Goal: Check status: Check status

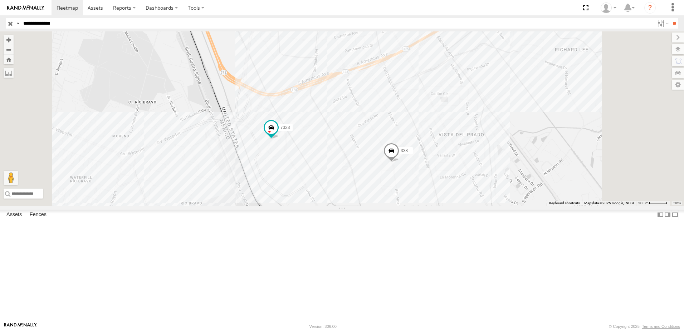
drag, startPoint x: 497, startPoint y: 191, endPoint x: 472, endPoint y: 246, distance: 60.2
click at [489, 206] on div "7323 8736 338" at bounding box center [342, 118] width 684 height 174
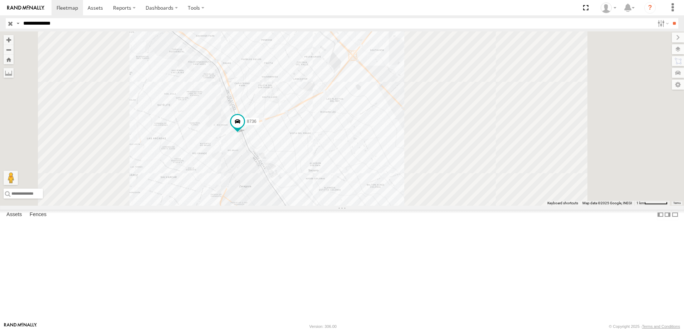
drag, startPoint x: 419, startPoint y: 186, endPoint x: 404, endPoint y: 188, distance: 15.6
click at [411, 188] on div "7323 8736 338" at bounding box center [342, 118] width 684 height 174
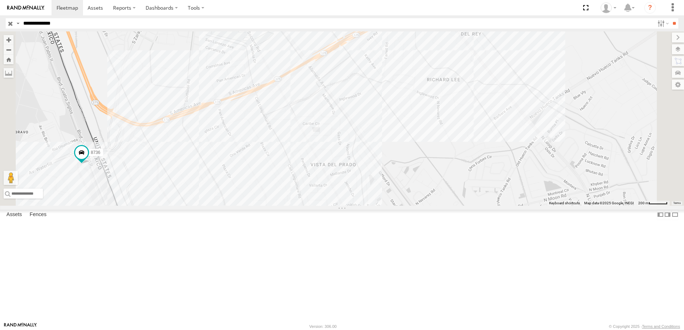
click at [370, 196] on div "7323 8736 338" at bounding box center [342, 118] width 684 height 174
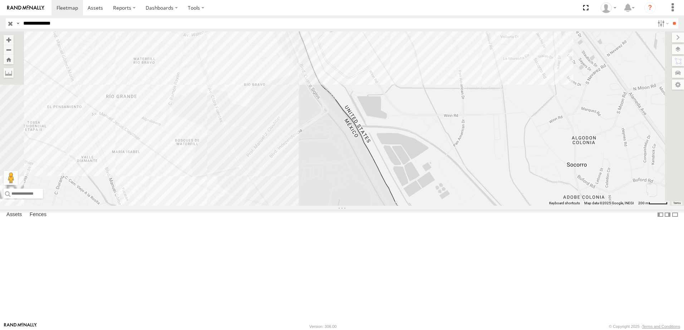
drag, startPoint x: 446, startPoint y: 123, endPoint x: 450, endPoint y: 159, distance: 35.7
click at [450, 157] on div "7323 8736 338" at bounding box center [342, 118] width 684 height 174
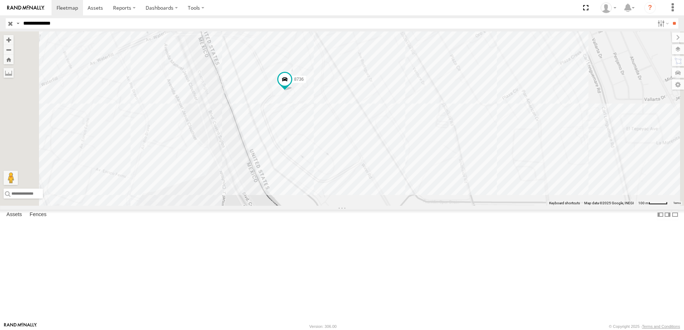
drag, startPoint x: 374, startPoint y: 172, endPoint x: 390, endPoint y: 179, distance: 18.3
click at [386, 178] on div "7323 8736 338" at bounding box center [342, 118] width 684 height 174
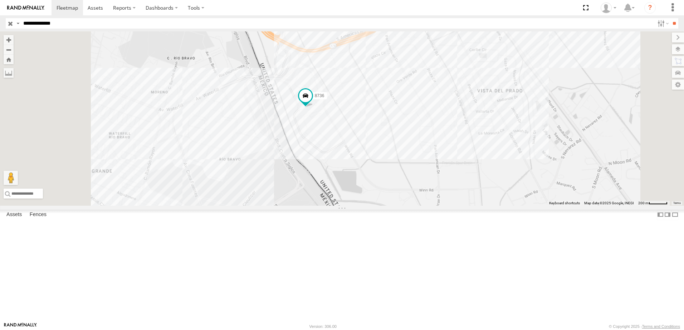
drag, startPoint x: 374, startPoint y: 178, endPoint x: 406, endPoint y: 177, distance: 32.2
click at [405, 178] on div "7323 8736 338" at bounding box center [342, 118] width 684 height 174
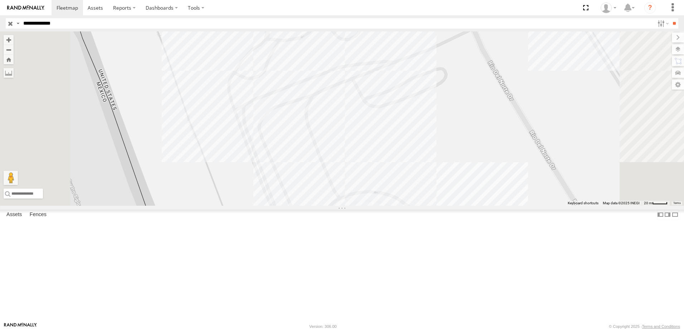
drag, startPoint x: 398, startPoint y: 145, endPoint x: 396, endPoint y: 158, distance: 13.5
click at [398, 151] on div "7323 8736 338" at bounding box center [342, 118] width 684 height 174
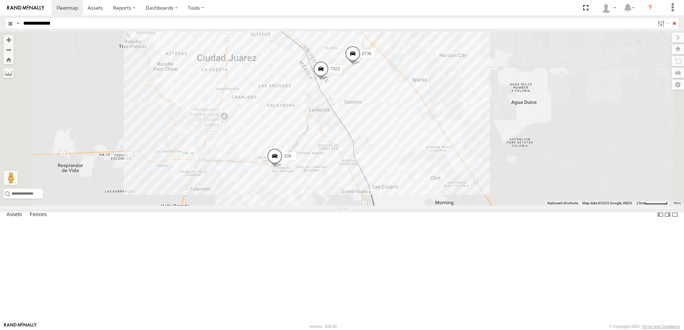
click at [381, 147] on div "7323 8736 338" at bounding box center [342, 118] width 684 height 174
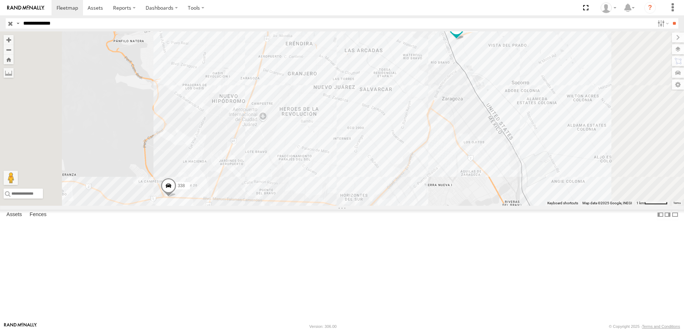
drag, startPoint x: 553, startPoint y: 223, endPoint x: 485, endPoint y: 218, distance: 67.8
click at [487, 206] on div "7323 8736 338" at bounding box center [342, 118] width 684 height 174
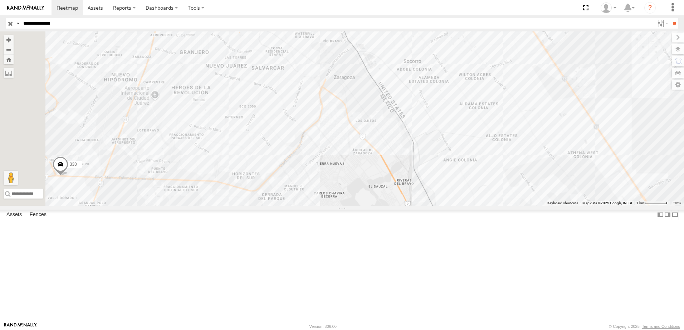
drag, startPoint x: 369, startPoint y: 214, endPoint x: 384, endPoint y: 166, distance: 50.1
click at [379, 179] on div "7323 8736 338" at bounding box center [342, 118] width 684 height 174
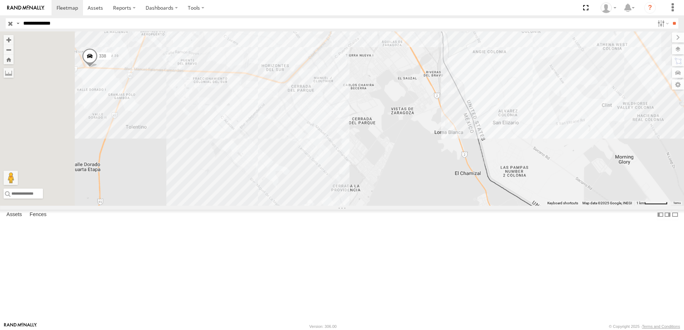
drag, startPoint x: 456, startPoint y: 190, endPoint x: 430, endPoint y: 228, distance: 45.6
click at [430, 206] on div "7323 8736 338" at bounding box center [342, 118] width 684 height 174
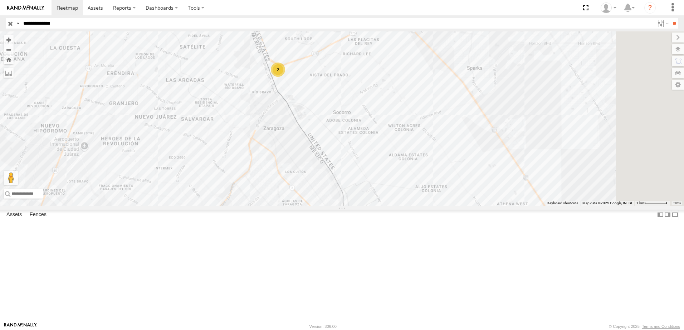
click at [102, 21] on input "**********" at bounding box center [337, 23] width 634 height 10
click at [670, 18] on input "**" at bounding box center [674, 23] width 8 height 10
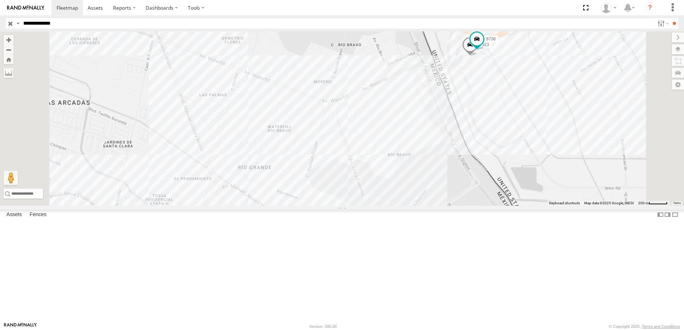
click at [508, 125] on div "338 7323 8736" at bounding box center [342, 118] width 684 height 174
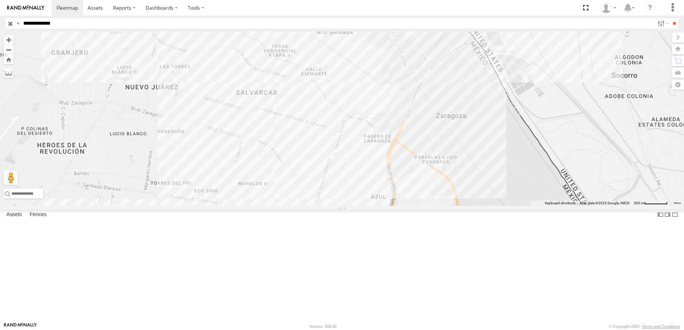
drag, startPoint x: 494, startPoint y: 130, endPoint x: 495, endPoint y: 84, distance: 46.1
click at [494, 98] on div "338 7323 8736" at bounding box center [342, 118] width 684 height 174
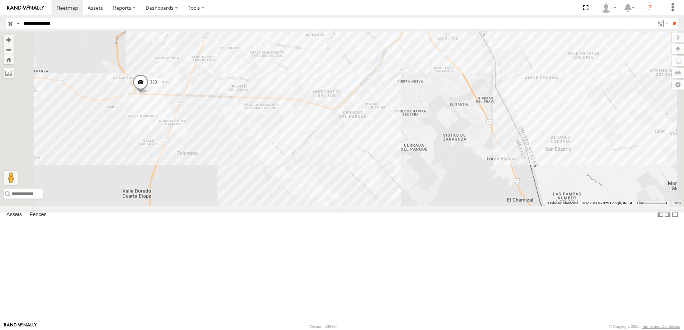
drag, startPoint x: 487, startPoint y: 154, endPoint x: 494, endPoint y: 130, distance: 25.0
click at [493, 133] on div "338 7323 8736" at bounding box center [342, 118] width 684 height 174
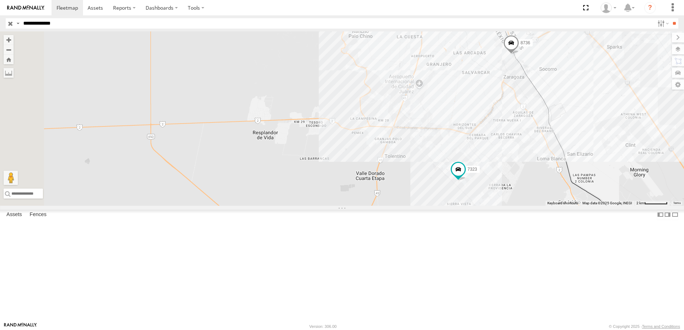
drag, startPoint x: 576, startPoint y: 230, endPoint x: 563, endPoint y: 208, distance: 25.4
click at [563, 206] on div "7323 8736 338" at bounding box center [342, 118] width 684 height 174
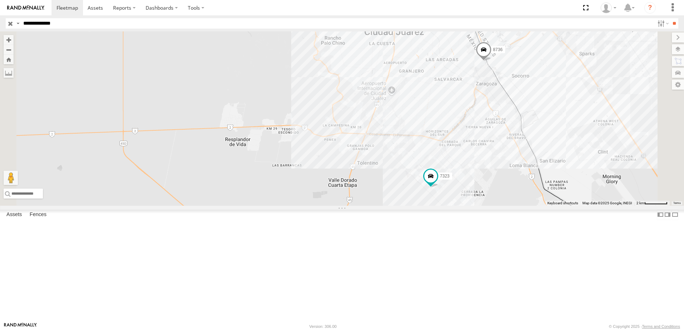
drag, startPoint x: 580, startPoint y: 166, endPoint x: 565, endPoint y: 191, distance: 29.3
click at [568, 191] on div "7323 8736 338" at bounding box center [342, 118] width 684 height 174
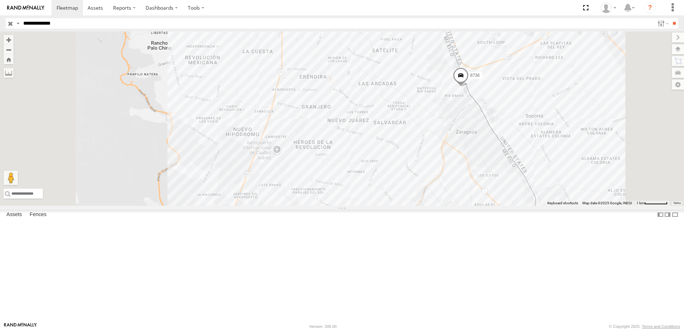
click at [0, 0] on link at bounding box center [0, 0] width 0 height 0
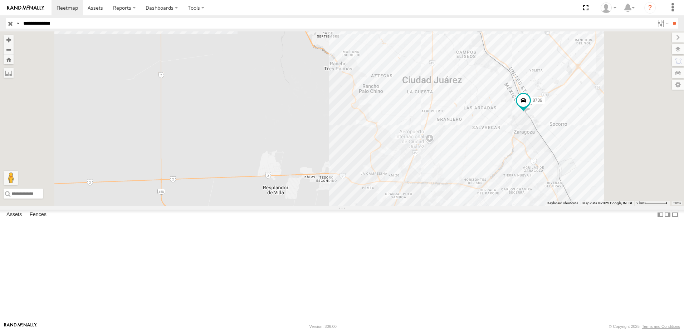
click at [0, 0] on link at bounding box center [0, 0] width 0 height 0
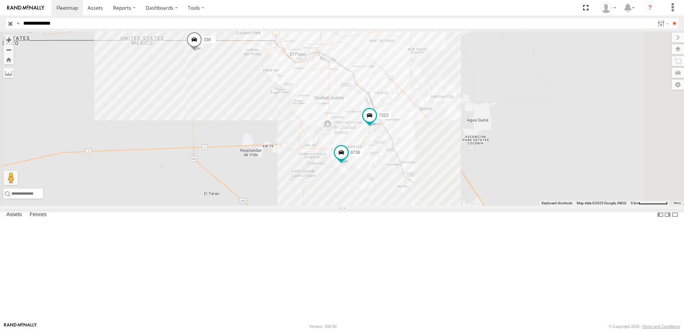
drag, startPoint x: 388, startPoint y: 188, endPoint x: 369, endPoint y: 172, distance: 24.4
click at [373, 176] on div "7323 8736 338" at bounding box center [342, 118] width 684 height 174
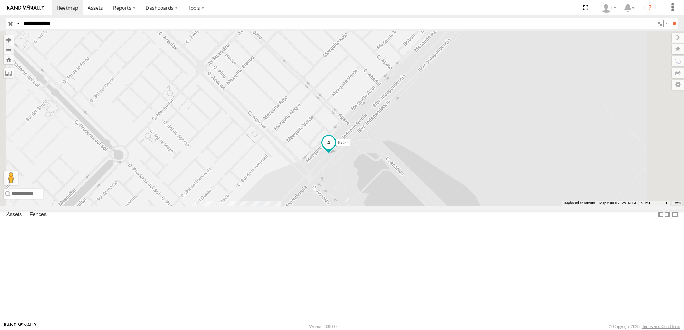
click at [335, 149] on span at bounding box center [328, 142] width 13 height 13
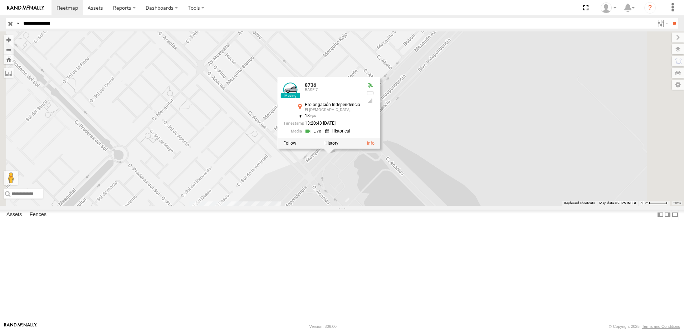
drag, startPoint x: 487, startPoint y: 218, endPoint x: 488, endPoint y: 215, distance: 3.7
click at [488, 206] on div "7323 8736 338 8736 BASE 7 Prolongación Independencia El Mezquital 31.58209 , -1…" at bounding box center [342, 118] width 684 height 174
click at [511, 184] on div "7323 8736 338 8736 BASE 7 Prolongación Independencia El Mezquital 31.58209 , -1…" at bounding box center [342, 118] width 684 height 174
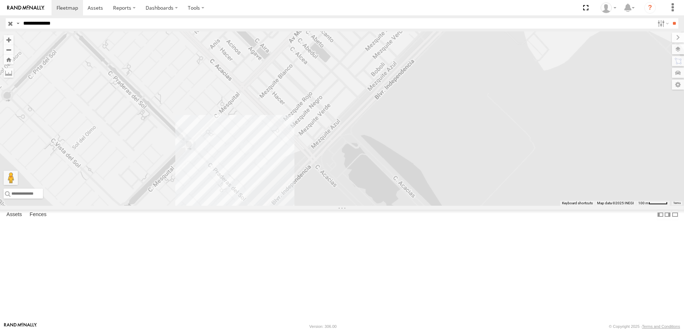
drag, startPoint x: 412, startPoint y: 185, endPoint x: 440, endPoint y: 123, distance: 68.2
click at [440, 124] on div "7323 8736 338" at bounding box center [342, 118] width 684 height 174
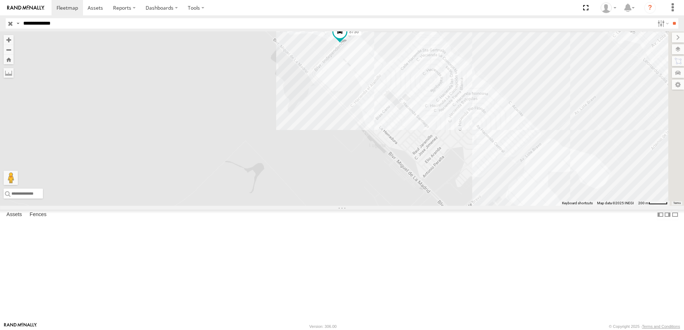
drag, startPoint x: 436, startPoint y: 159, endPoint x: 440, endPoint y: 194, distance: 34.6
click at [440, 190] on div "7323 8736 338" at bounding box center [342, 118] width 684 height 174
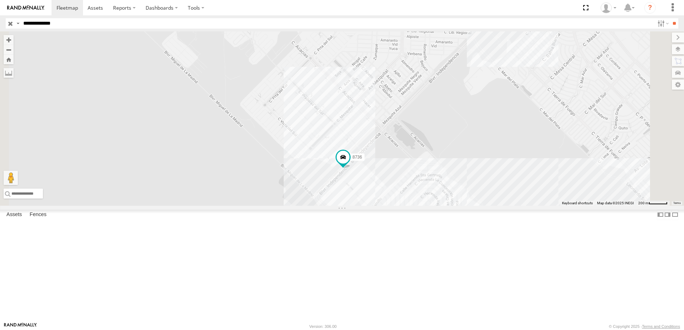
drag, startPoint x: 462, startPoint y: 168, endPoint x: 452, endPoint y: 198, distance: 31.5
click at [452, 197] on div "7323 8736 338" at bounding box center [342, 118] width 684 height 174
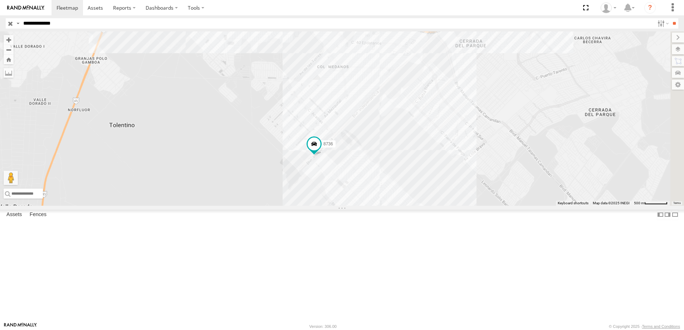
drag, startPoint x: 513, startPoint y: 143, endPoint x: 466, endPoint y: 242, distance: 109.4
click at [474, 206] on div "7323 8736 338" at bounding box center [342, 118] width 684 height 174
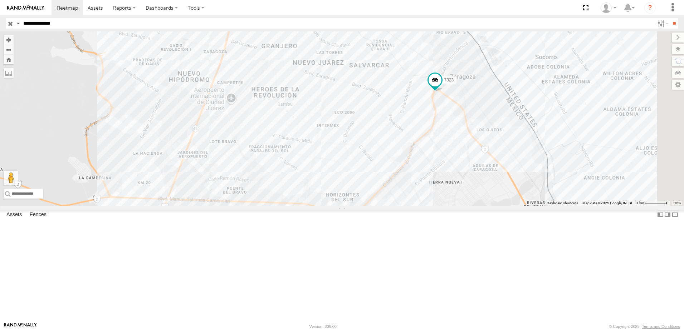
drag, startPoint x: 433, startPoint y: 186, endPoint x: 458, endPoint y: 198, distance: 28.1
click at [461, 194] on div "7323 8736 338" at bounding box center [342, 118] width 684 height 174
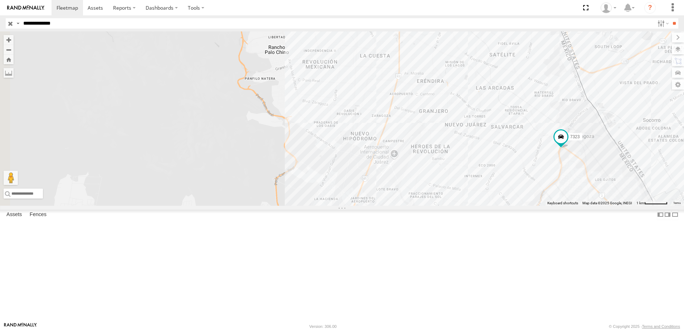
drag, startPoint x: 403, startPoint y: 205, endPoint x: 419, endPoint y: 210, distance: 16.5
click at [412, 206] on div "7323 8736 338" at bounding box center [342, 118] width 684 height 174
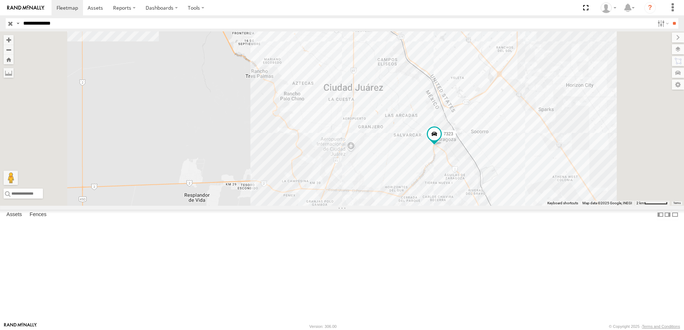
drag, startPoint x: 395, startPoint y: 194, endPoint x: 470, endPoint y: 202, distance: 75.1
click at [470, 202] on div "7323 8736 338" at bounding box center [342, 118] width 684 height 174
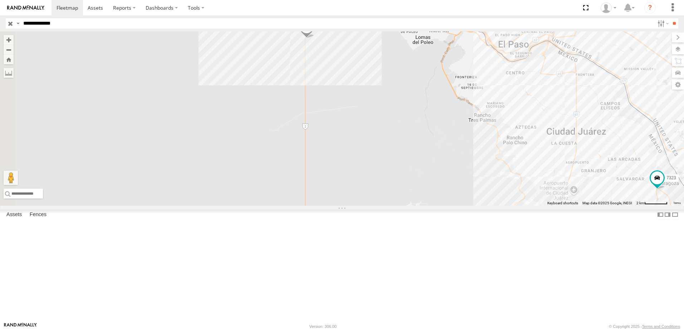
drag, startPoint x: 450, startPoint y: 178, endPoint x: 454, endPoint y: 206, distance: 28.2
click at [454, 206] on div "7323 8736 338" at bounding box center [342, 118] width 684 height 174
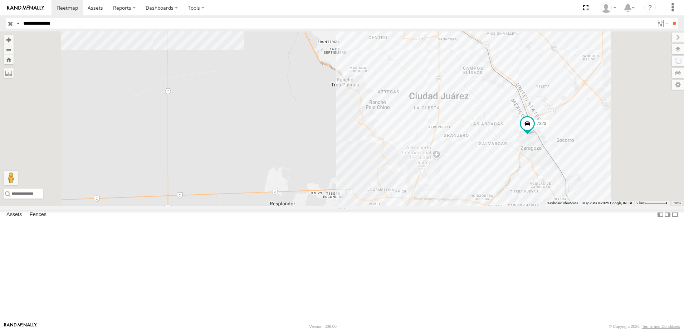
click at [541, 206] on div "338 7323 8736" at bounding box center [342, 118] width 684 height 174
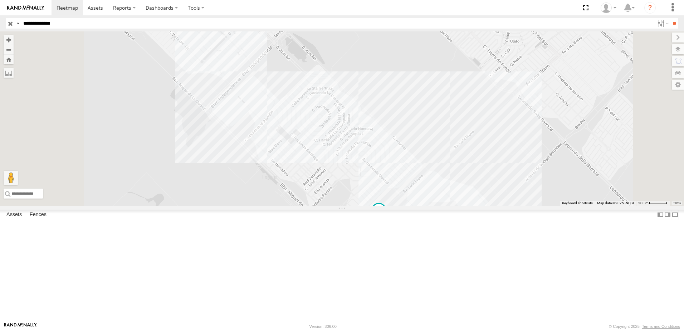
drag, startPoint x: 590, startPoint y: 243, endPoint x: 528, endPoint y: 278, distance: 70.4
click at [556, 206] on div "338 7323 8736" at bounding box center [342, 118] width 684 height 174
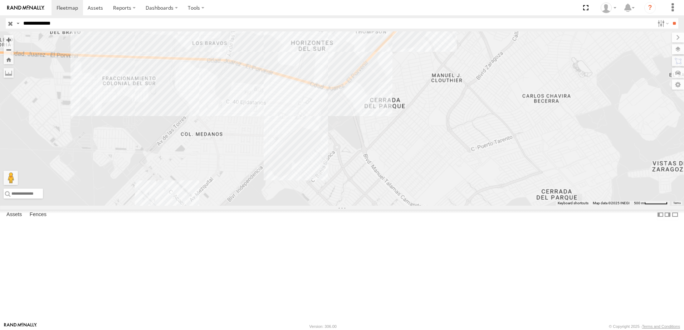
drag, startPoint x: 457, startPoint y: 191, endPoint x: 468, endPoint y: 252, distance: 62.6
click at [467, 206] on div "338 7323 8736" at bounding box center [342, 118] width 684 height 174
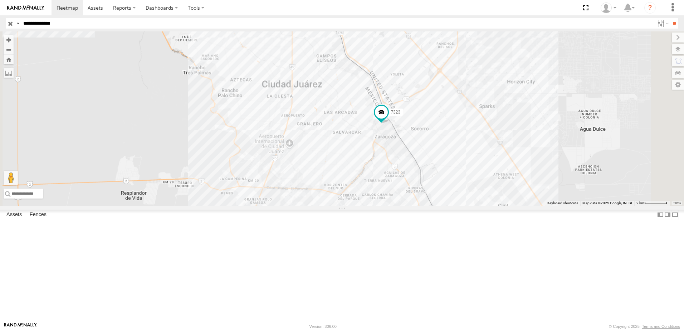
drag, startPoint x: 423, startPoint y: 258, endPoint x: 427, endPoint y: 260, distance: 3.7
click at [427, 206] on div "338 7323 8736" at bounding box center [342, 118] width 684 height 174
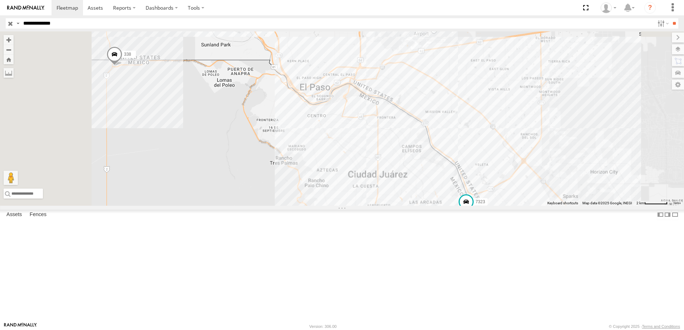
drag, startPoint x: 339, startPoint y: 102, endPoint x: 385, endPoint y: 168, distance: 81.0
click at [385, 168] on div "338 7323 8736" at bounding box center [342, 118] width 684 height 174
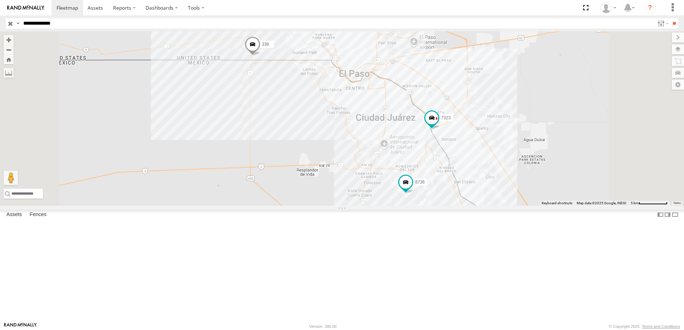
drag, startPoint x: 453, startPoint y: 171, endPoint x: 498, endPoint y: 193, distance: 49.9
click at [462, 189] on div "7323 8736 338" at bounding box center [342, 118] width 684 height 174
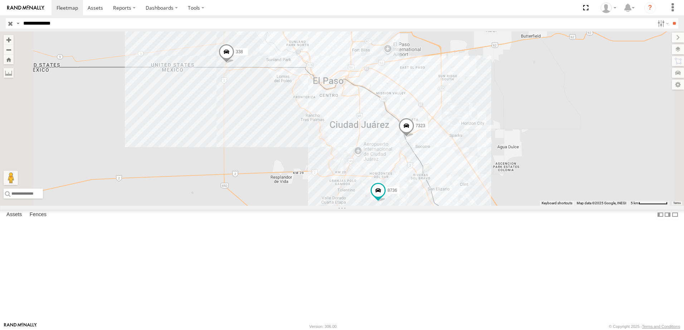
drag, startPoint x: 522, startPoint y: 187, endPoint x: 517, endPoint y: 189, distance: 5.5
click at [518, 189] on div "7323 8736 338" at bounding box center [342, 118] width 684 height 174
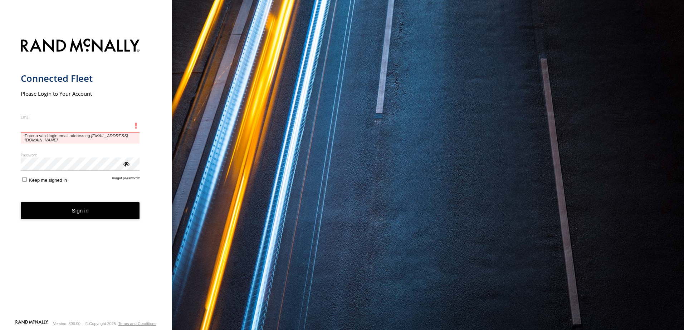
type input "**********"
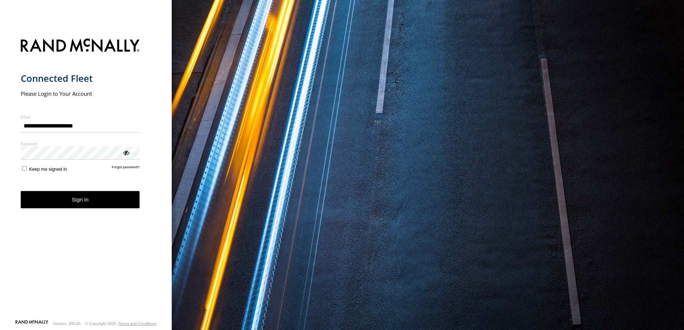
click at [107, 205] on button "Sign in" at bounding box center [80, 200] width 119 height 18
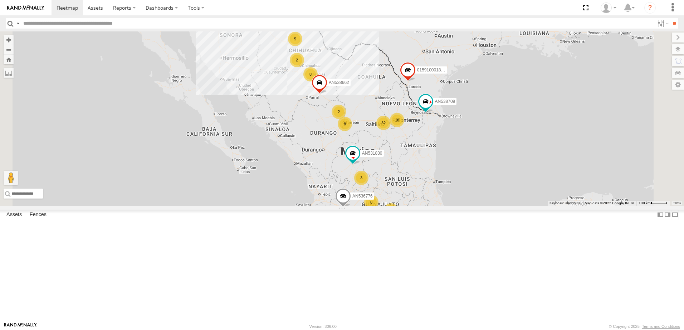
drag, startPoint x: 20, startPoint y: 22, endPoint x: 21, endPoint y: 30, distance: 7.9
click at [20, 22] on label at bounding box center [18, 23] width 6 height 10
click at [0, 0] on span "Asset Label" at bounding box center [0, 0] width 0 height 0
click at [86, 20] on input "text" at bounding box center [337, 23] width 634 height 10
type input "*"
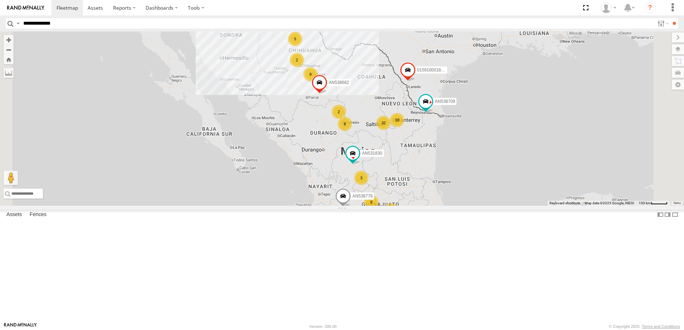
type input "**********"
click at [670, 18] on input "**" at bounding box center [674, 23] width 8 height 10
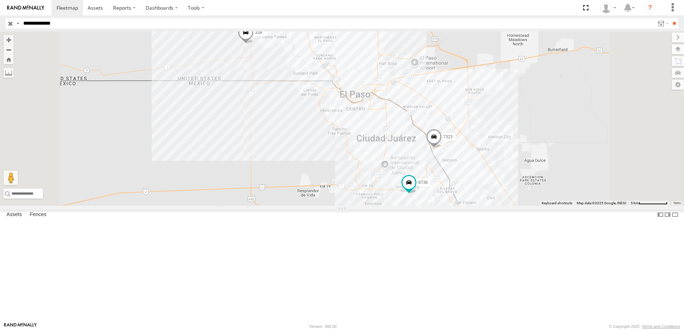
drag, startPoint x: 372, startPoint y: 114, endPoint x: 372, endPoint y: 121, distance: 7.2
click at [374, 120] on div "7323 8736 338" at bounding box center [342, 118] width 684 height 174
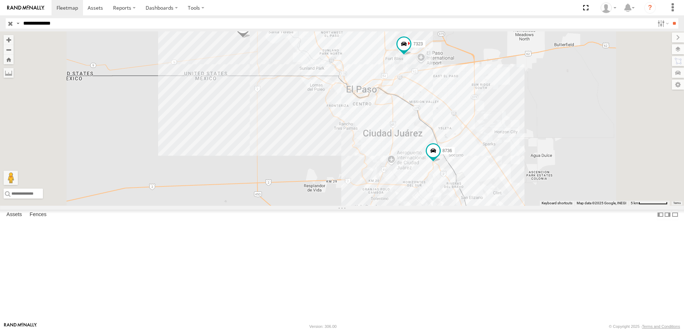
drag, startPoint x: 551, startPoint y: 274, endPoint x: 538, endPoint y: 257, distance: 20.6
click at [542, 206] on div "7323 8736 338" at bounding box center [342, 118] width 684 height 174
